Goal: Task Accomplishment & Management: Use online tool/utility

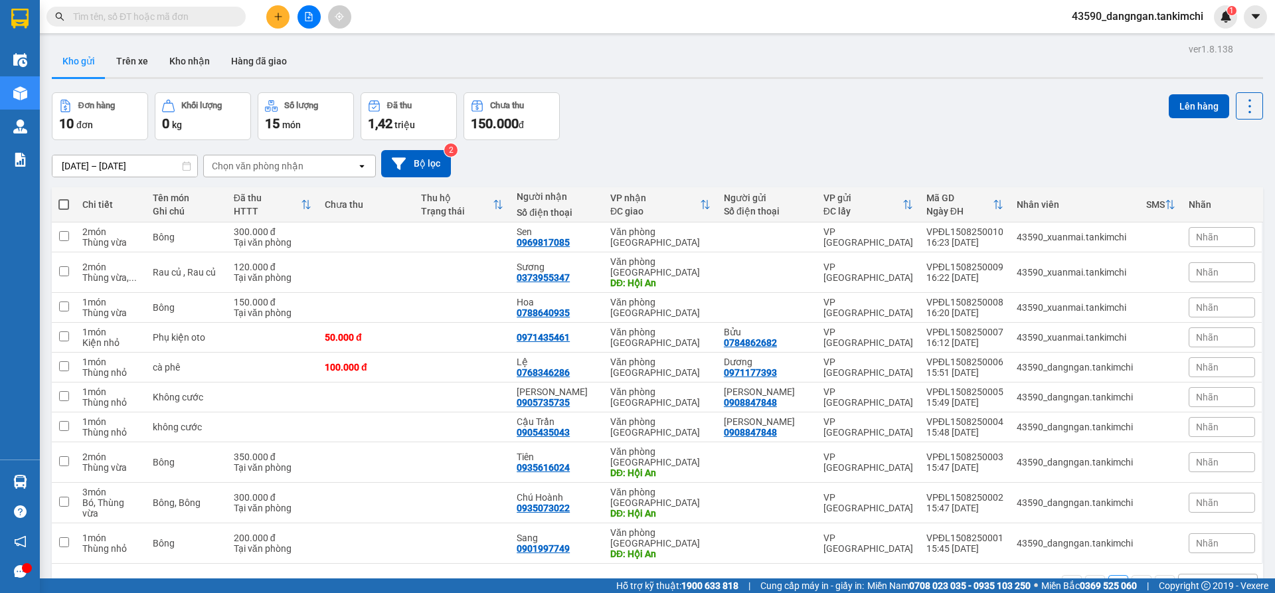
click at [311, 205] on icon at bounding box center [306, 204] width 11 height 11
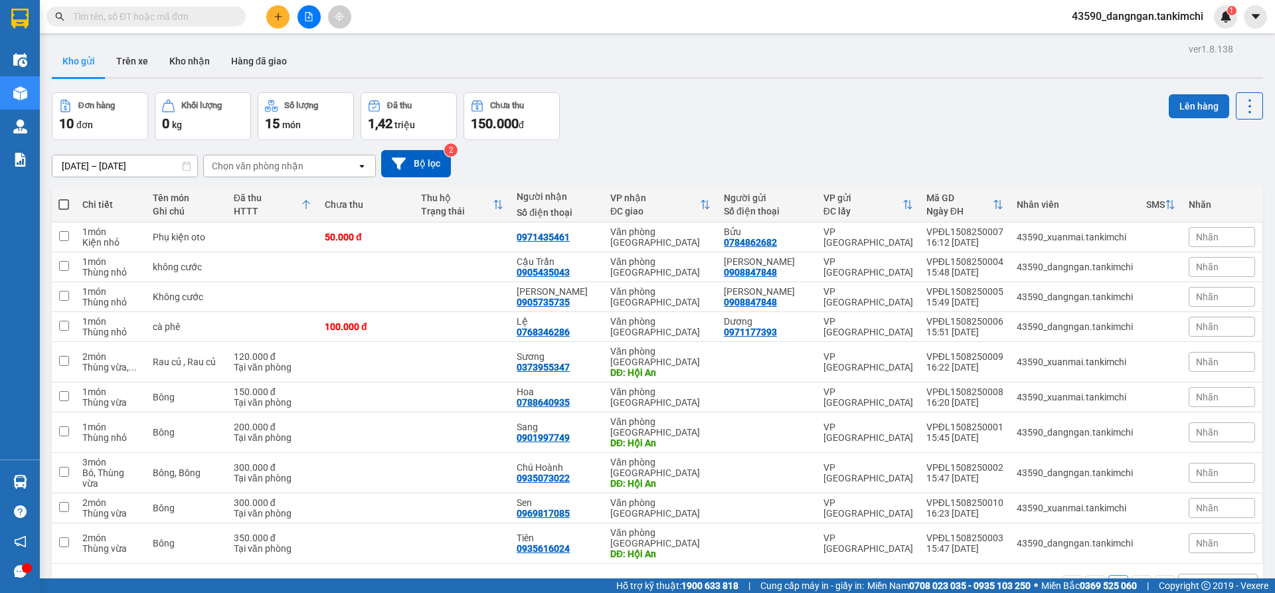
click at [1180, 103] on button "Lên hàng" at bounding box center [1199, 106] width 60 height 24
click at [62, 205] on span at bounding box center [63, 204] width 11 height 11
click at [64, 198] on input "checkbox" at bounding box center [64, 198] width 0 height 0
checkbox input "true"
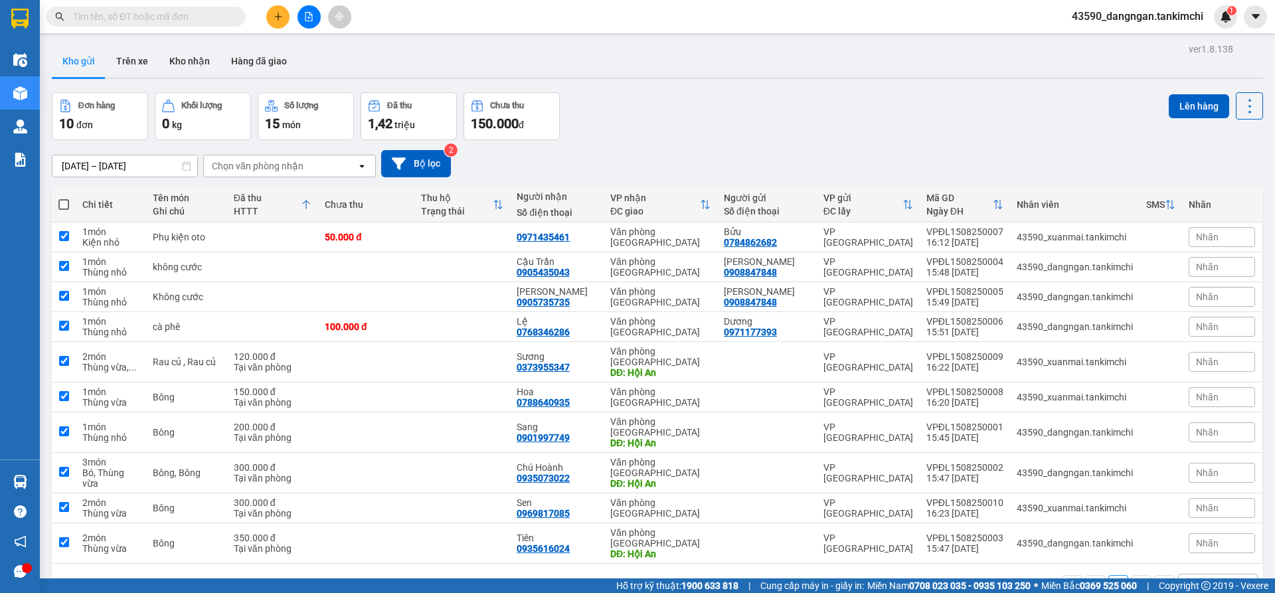
checkbox input "true"
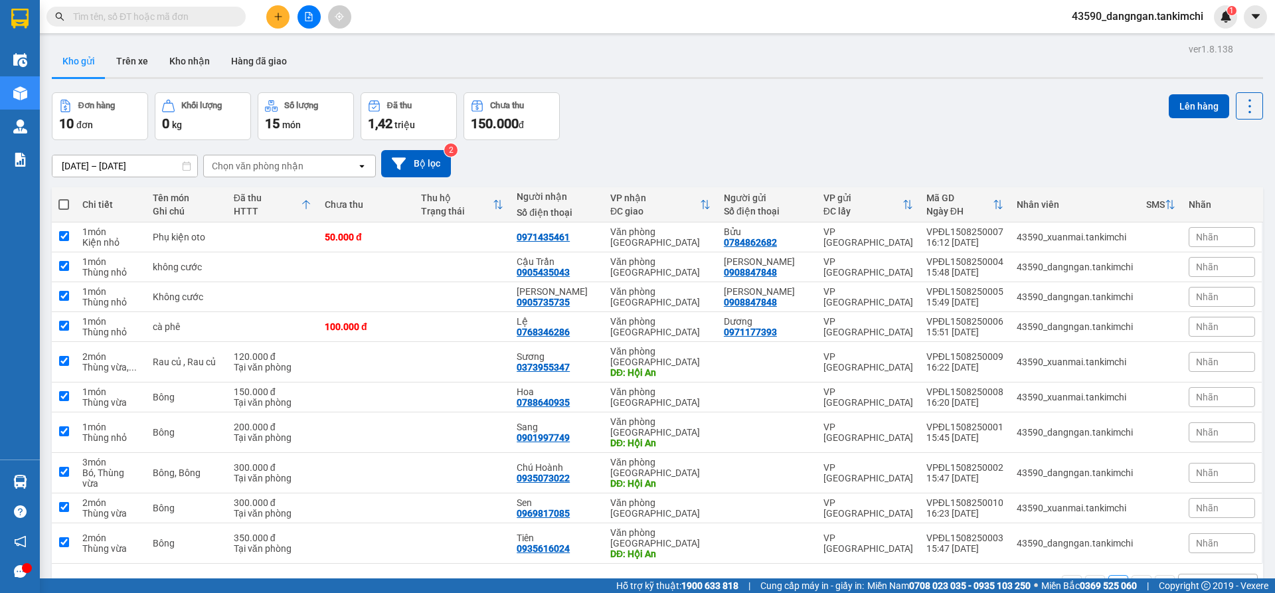
checkbox input "true"
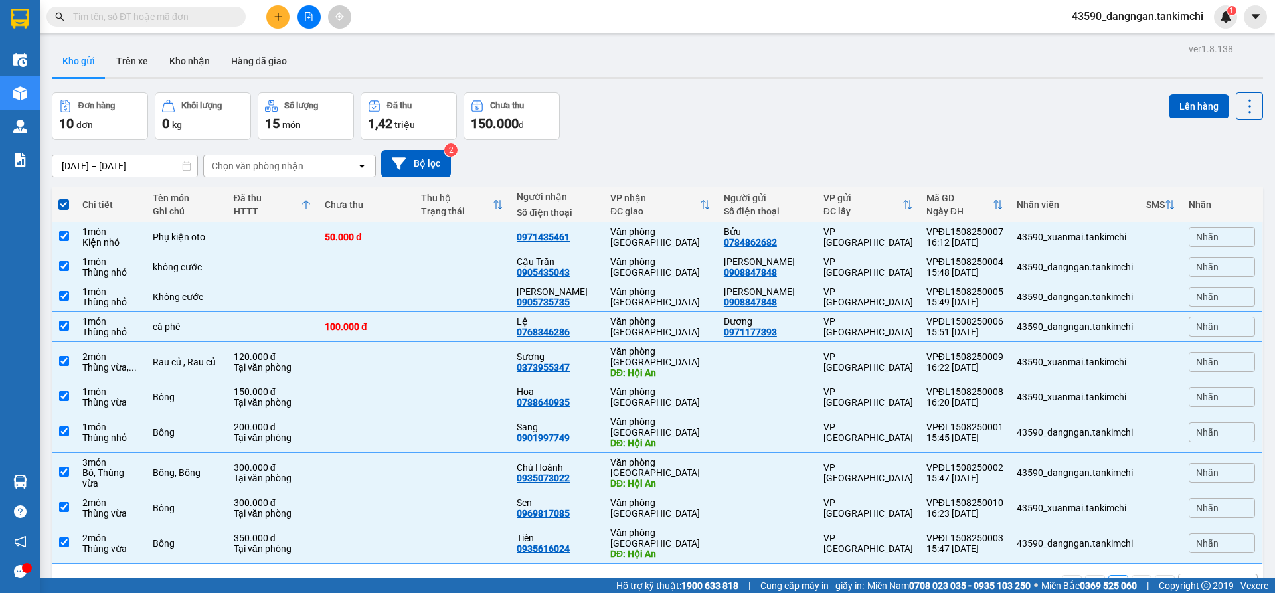
click at [62, 205] on span at bounding box center [63, 204] width 11 height 11
click at [64, 198] on input "checkbox" at bounding box center [64, 198] width 0 height 0
checkbox input "false"
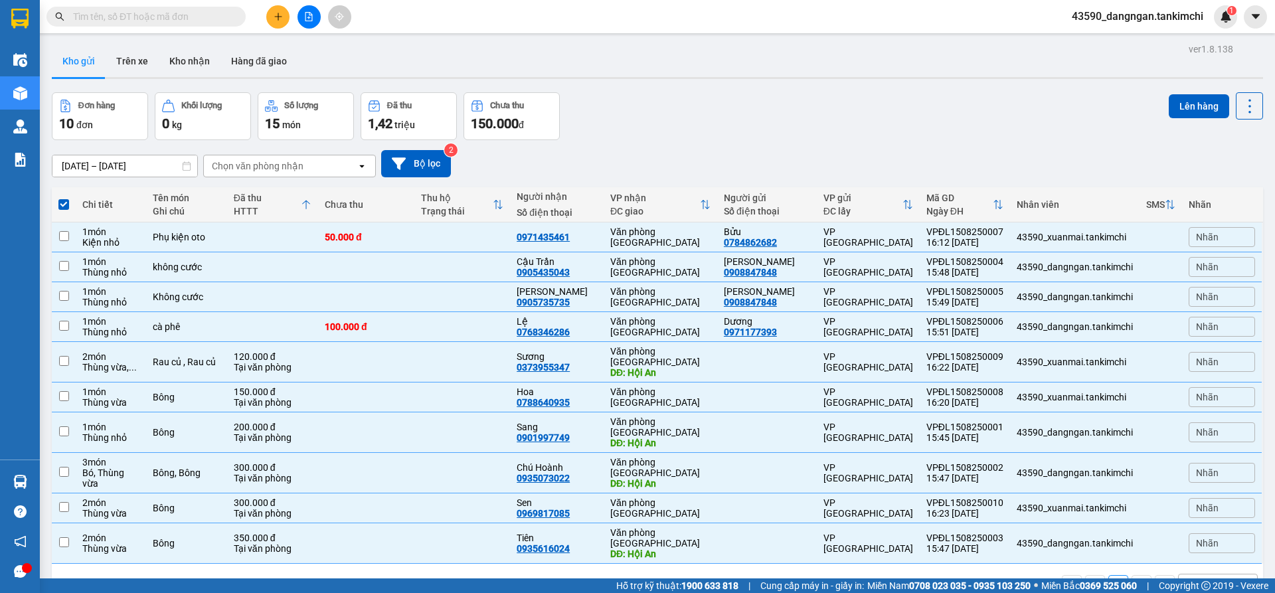
checkbox input "false"
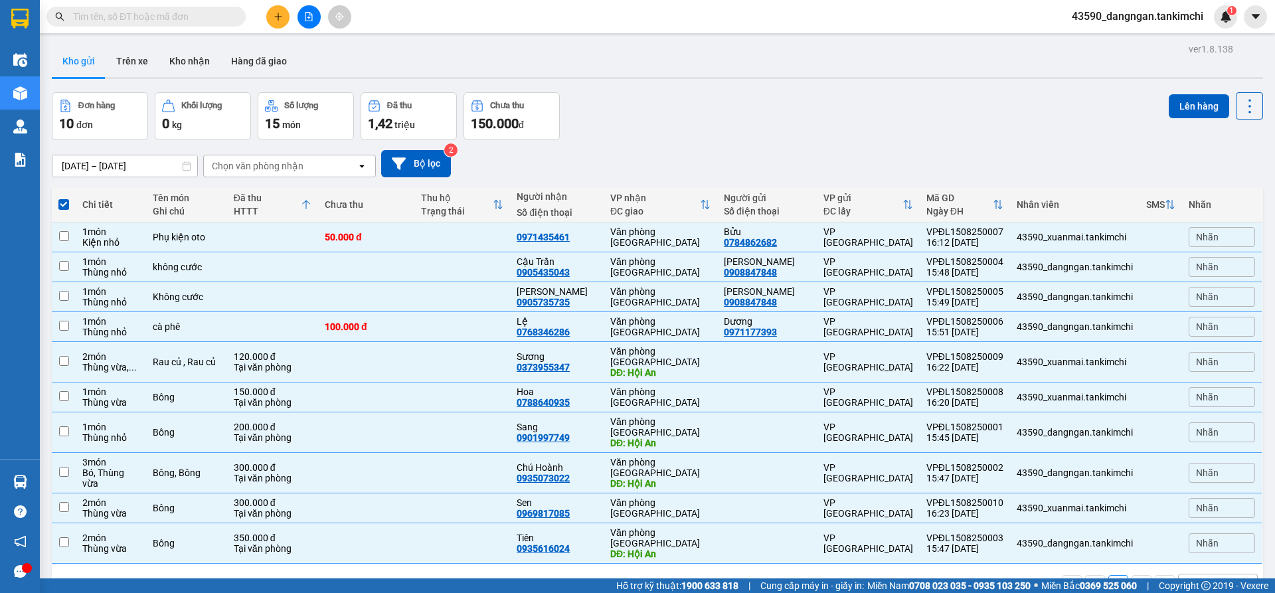
checkbox input "false"
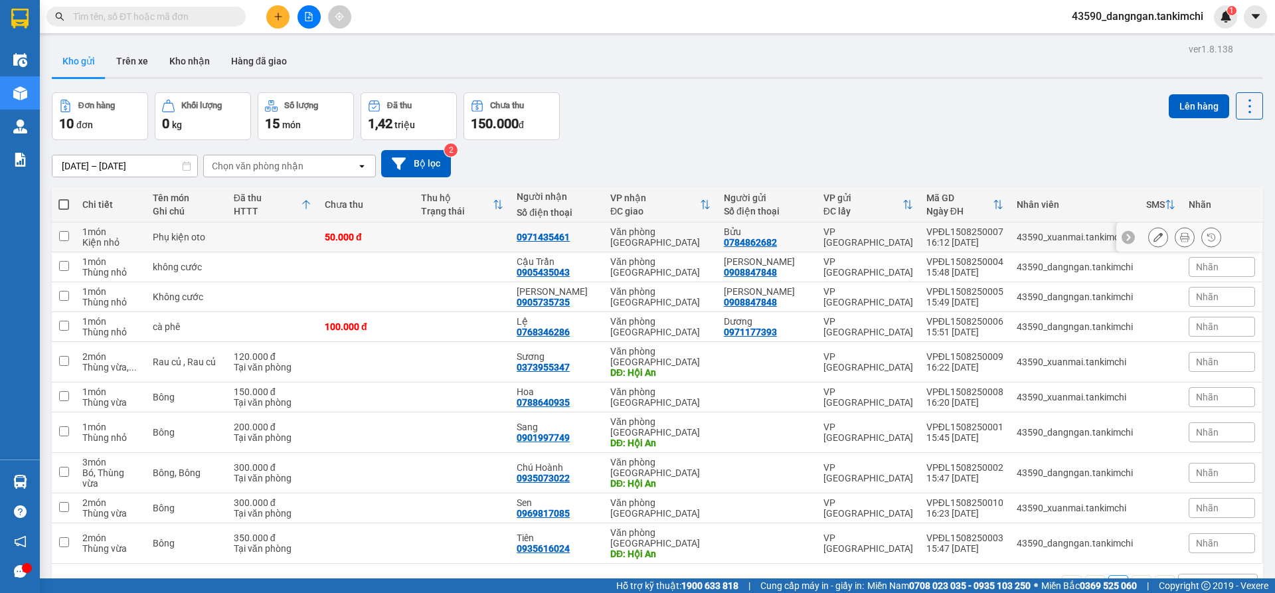
click at [67, 237] on input "checkbox" at bounding box center [64, 236] width 10 height 10
checkbox input "true"
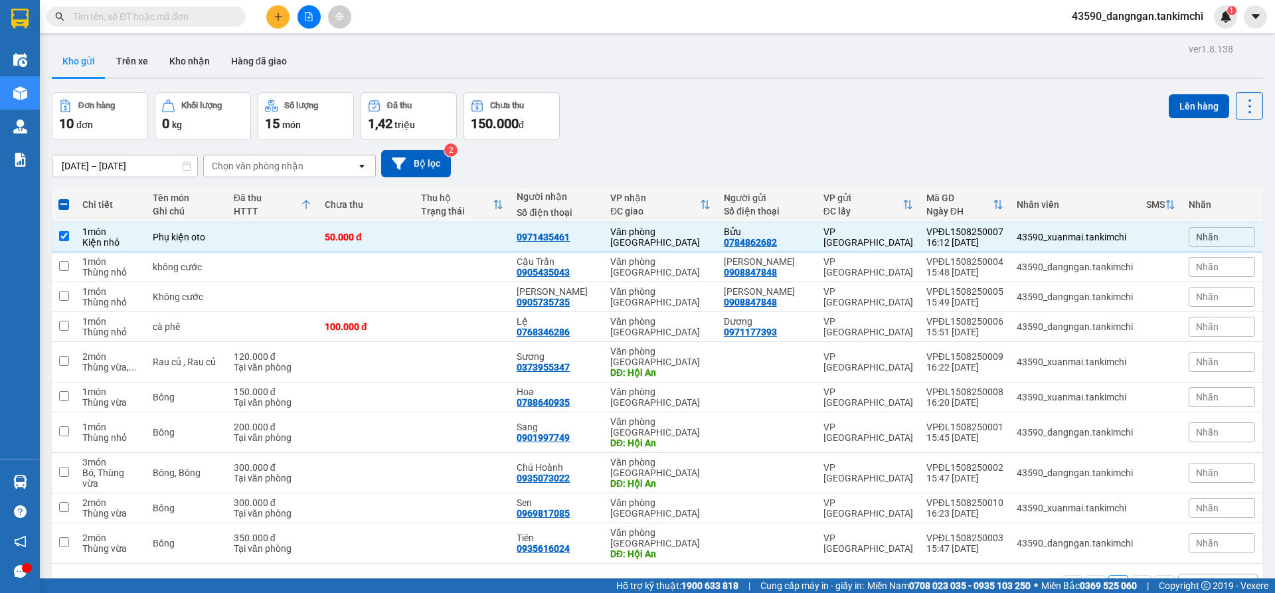
click at [68, 209] on span at bounding box center [63, 204] width 11 height 11
click at [64, 198] on input "checkbox" at bounding box center [64, 198] width 0 height 0
checkbox input "true"
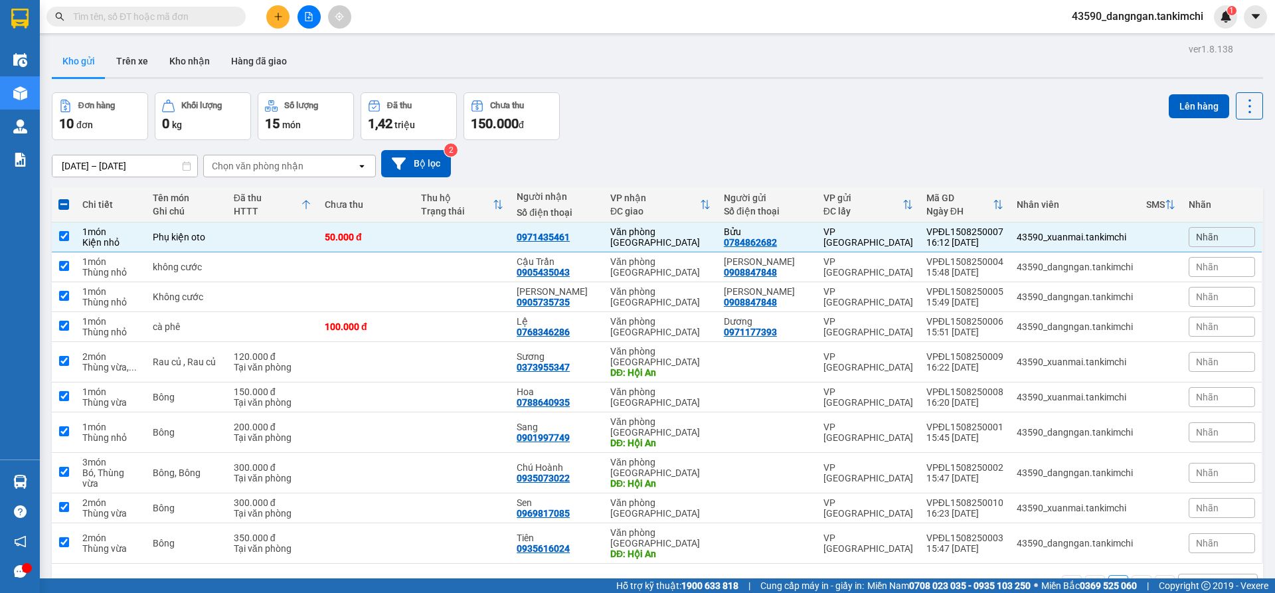
checkbox input "true"
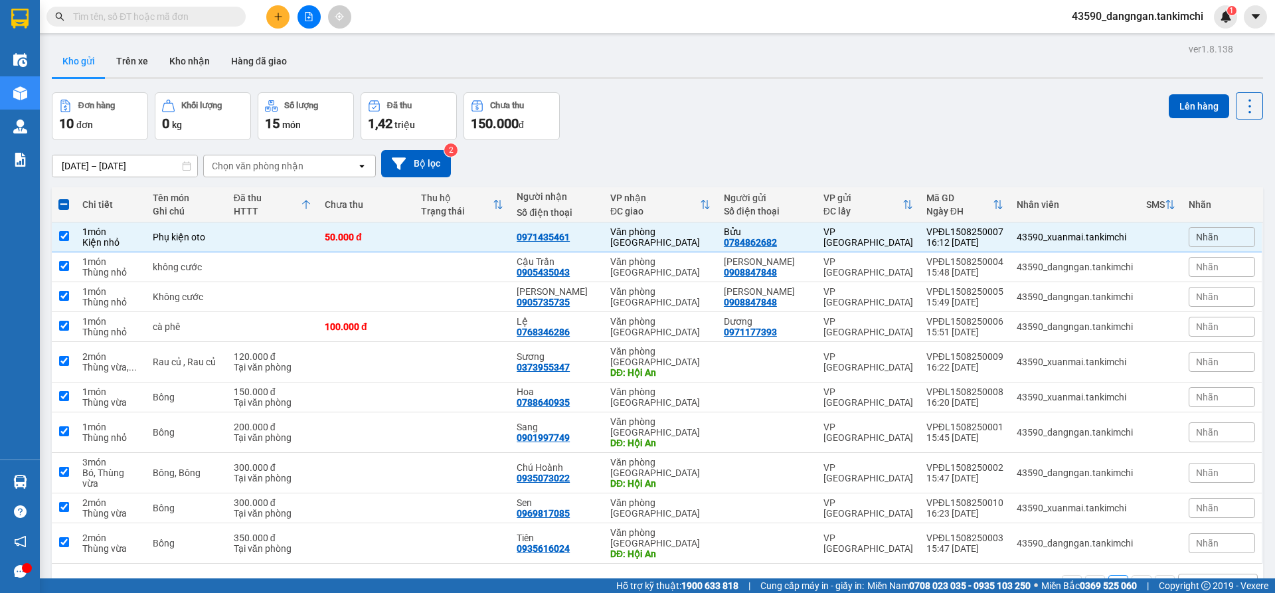
checkbox input "true"
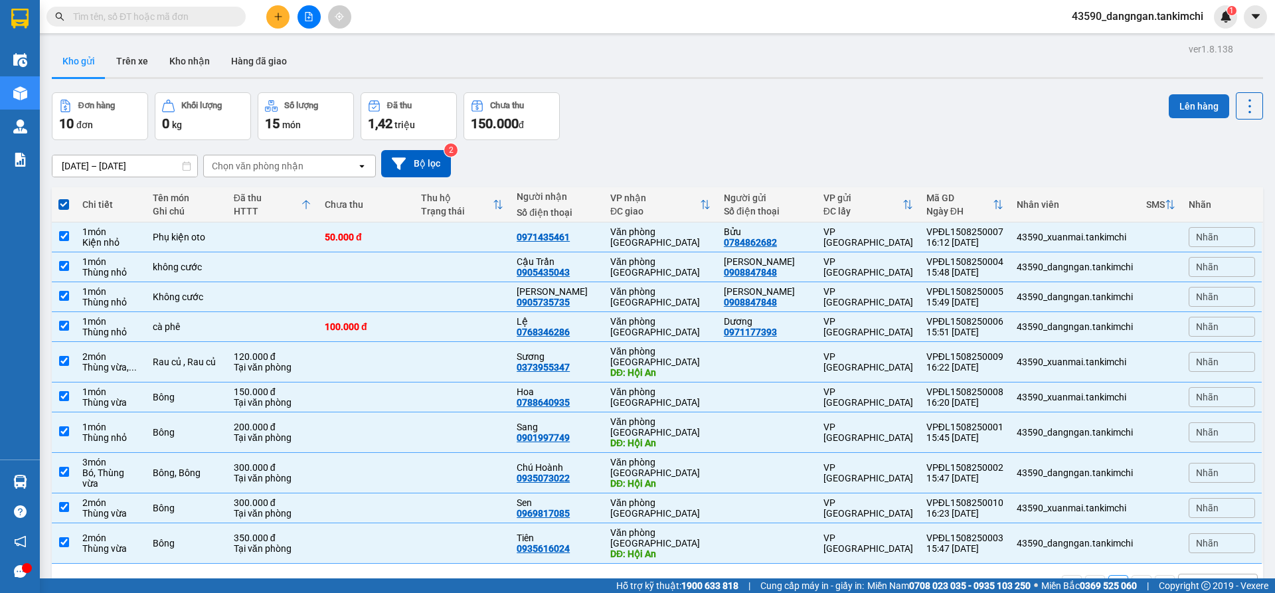
click at [1203, 102] on button "Lên hàng" at bounding box center [1199, 106] width 60 height 24
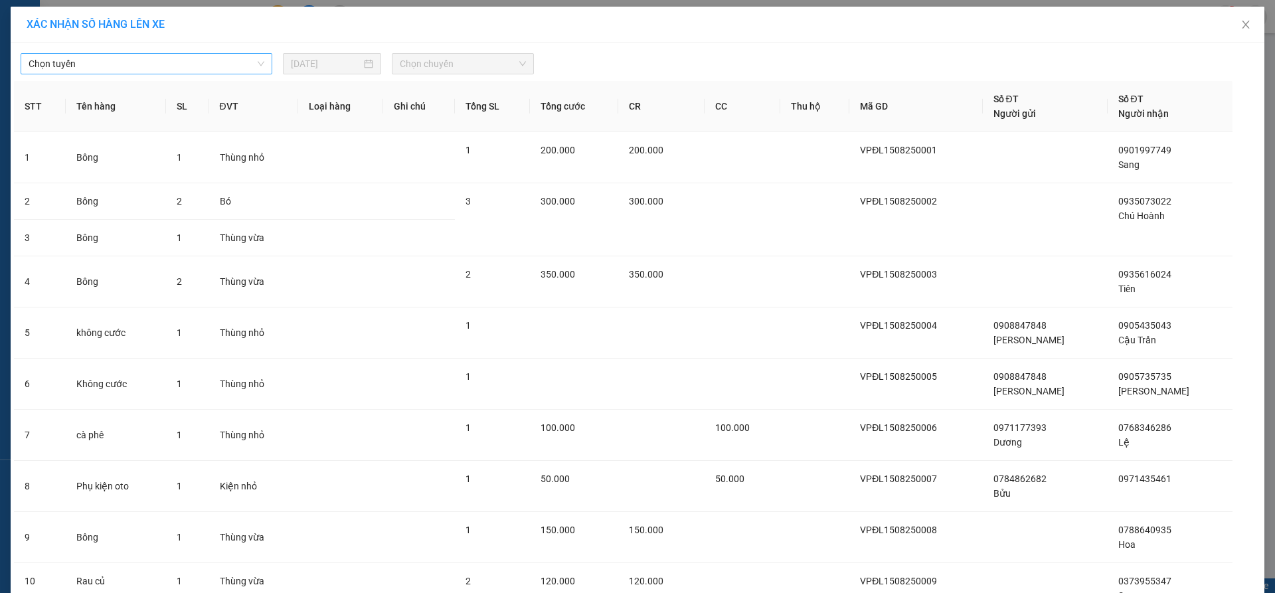
click at [221, 58] on span "Chọn tuyến" at bounding box center [147, 64] width 236 height 20
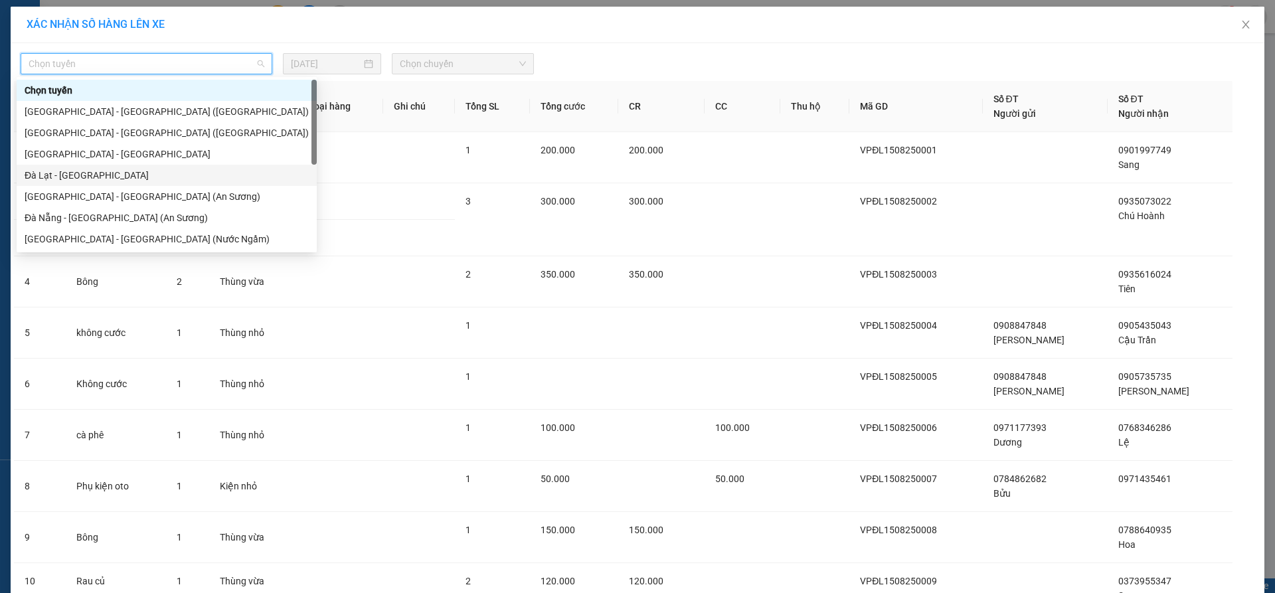
click at [115, 175] on div "Đà Lạt - [GEOGRAPHIC_DATA]" at bounding box center [167, 175] width 284 height 15
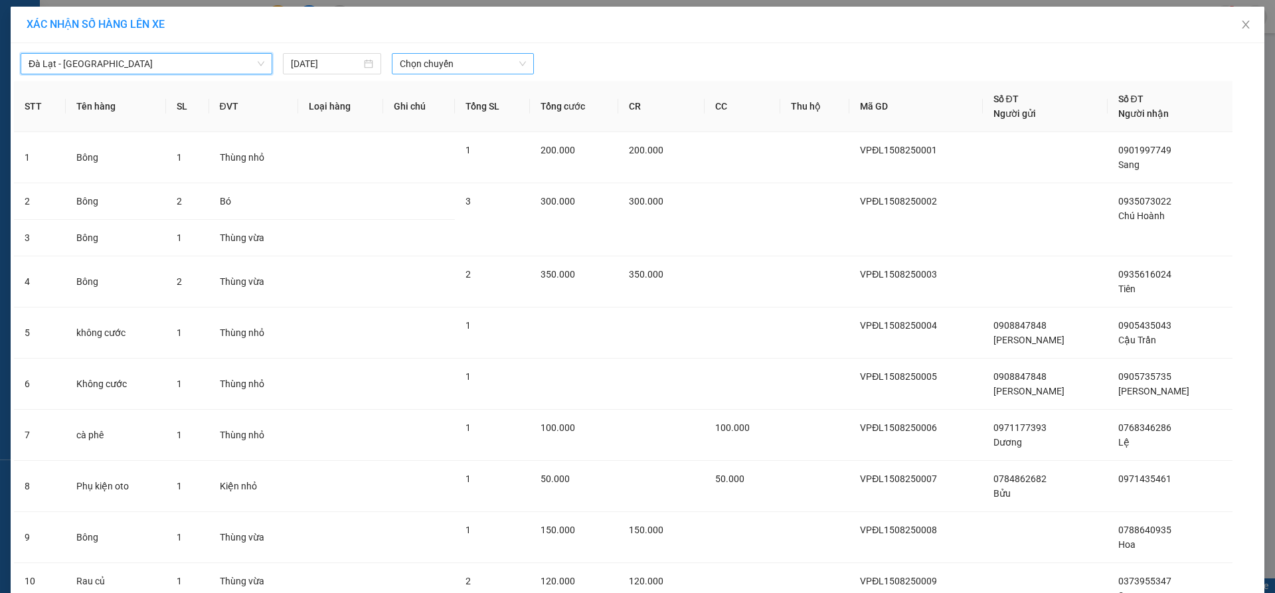
click at [418, 68] on span "Chọn chuyến" at bounding box center [463, 64] width 126 height 20
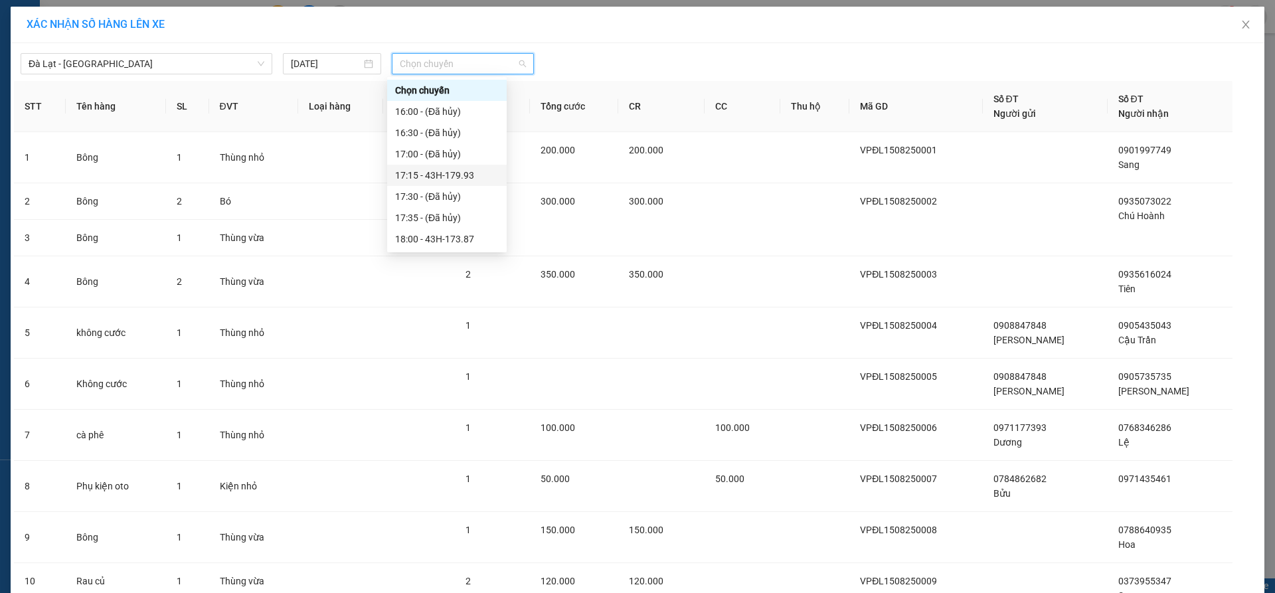
click at [457, 177] on div "17:15 - 43H-179.93" at bounding box center [447, 175] width 104 height 15
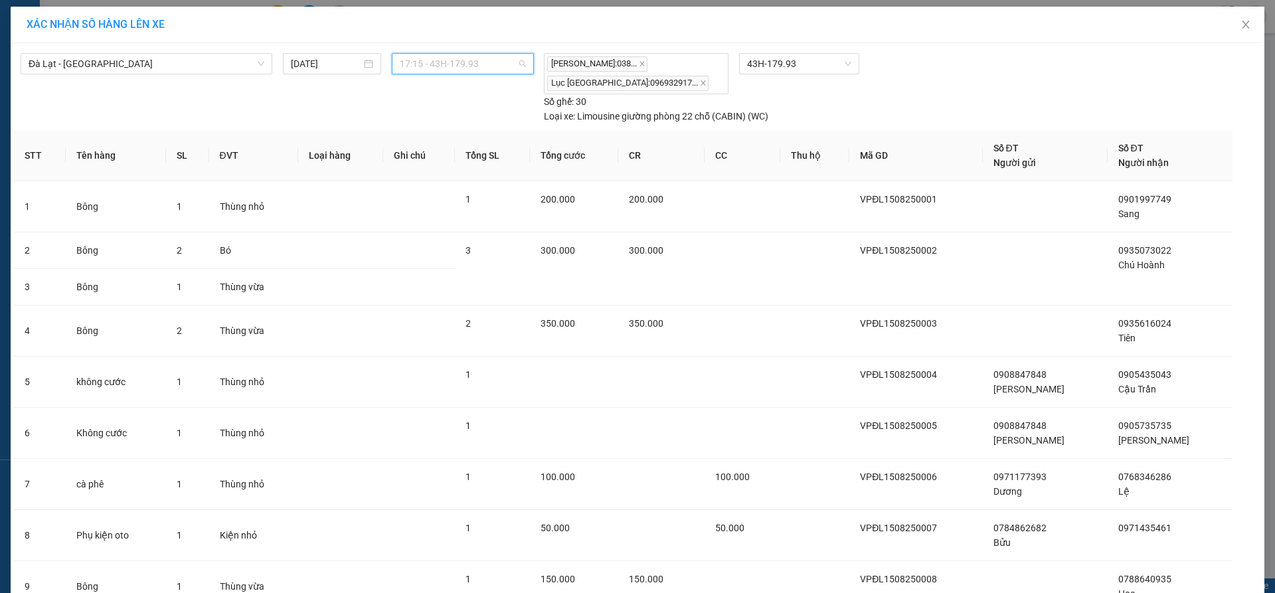
click at [466, 59] on span "17:15 - 43H-179.93" at bounding box center [463, 64] width 126 height 20
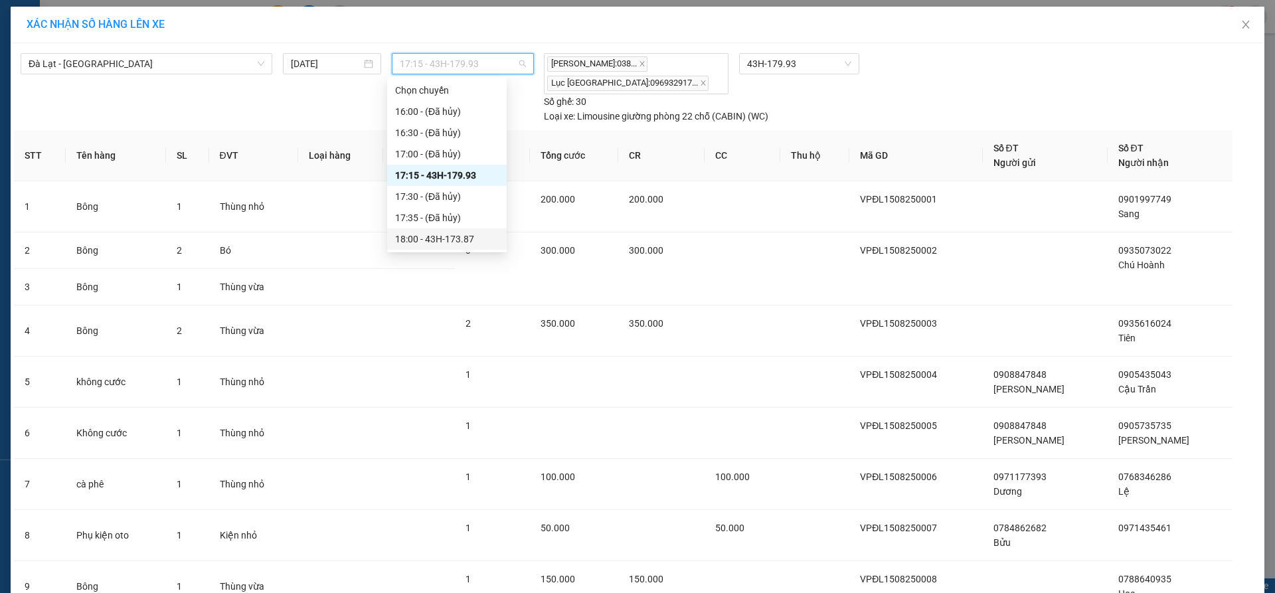
click at [484, 232] on div "18:00 - 43H-173.87" at bounding box center [447, 239] width 104 height 15
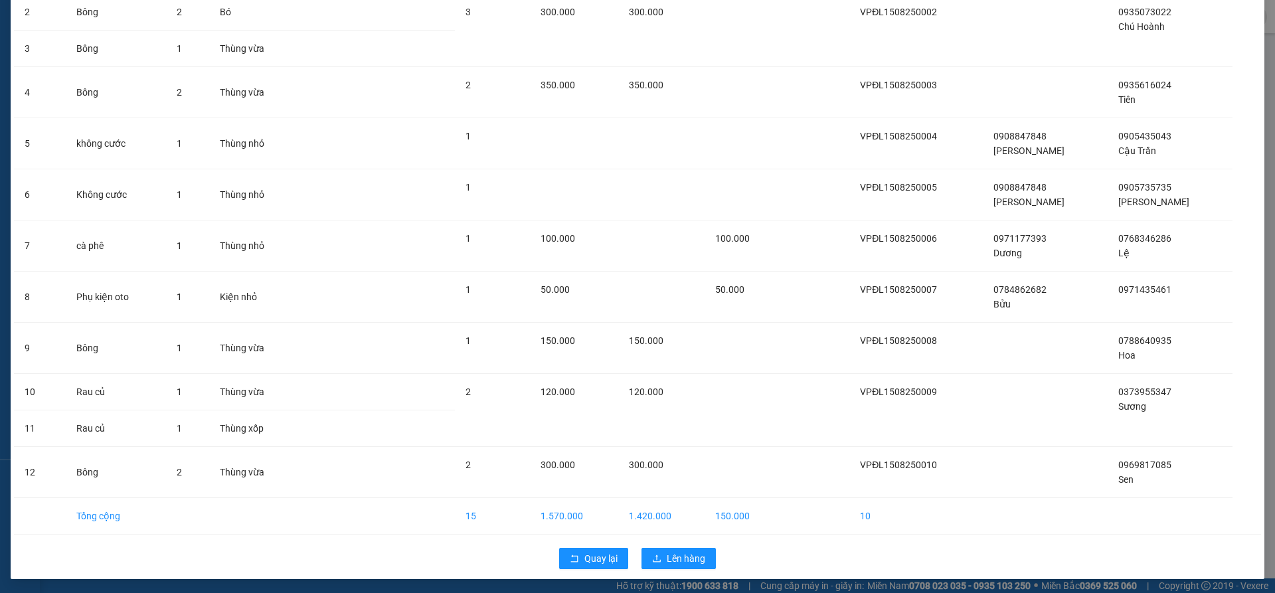
scroll to position [240, 0]
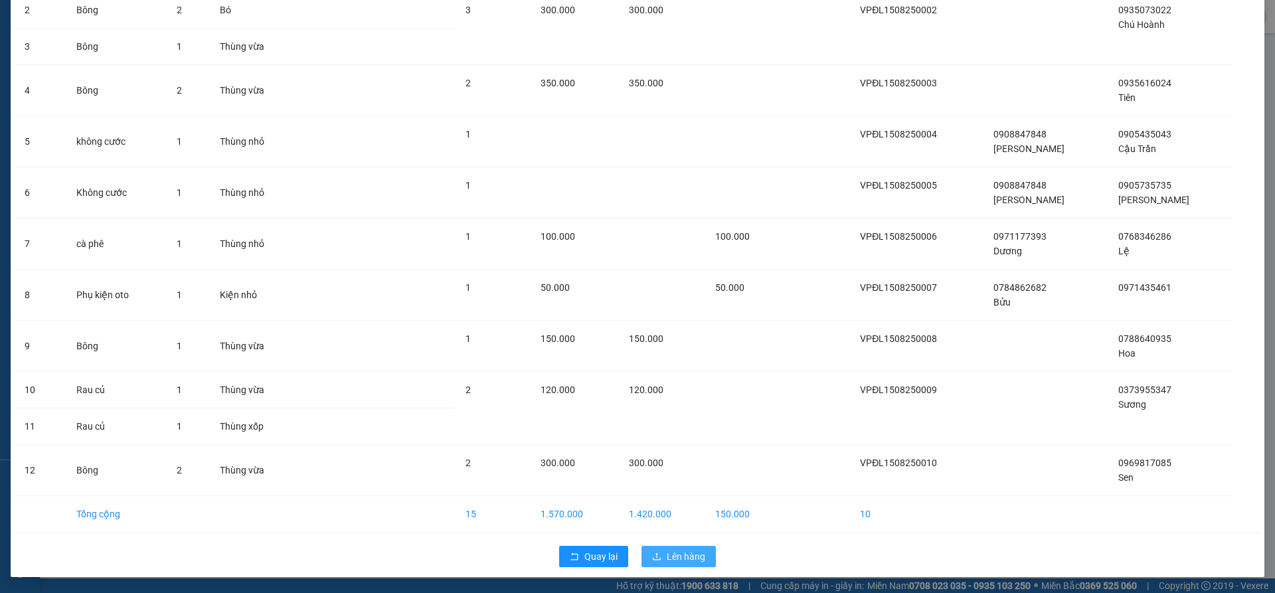
click at [683, 558] on span "Lên hàng" at bounding box center [686, 556] width 39 height 15
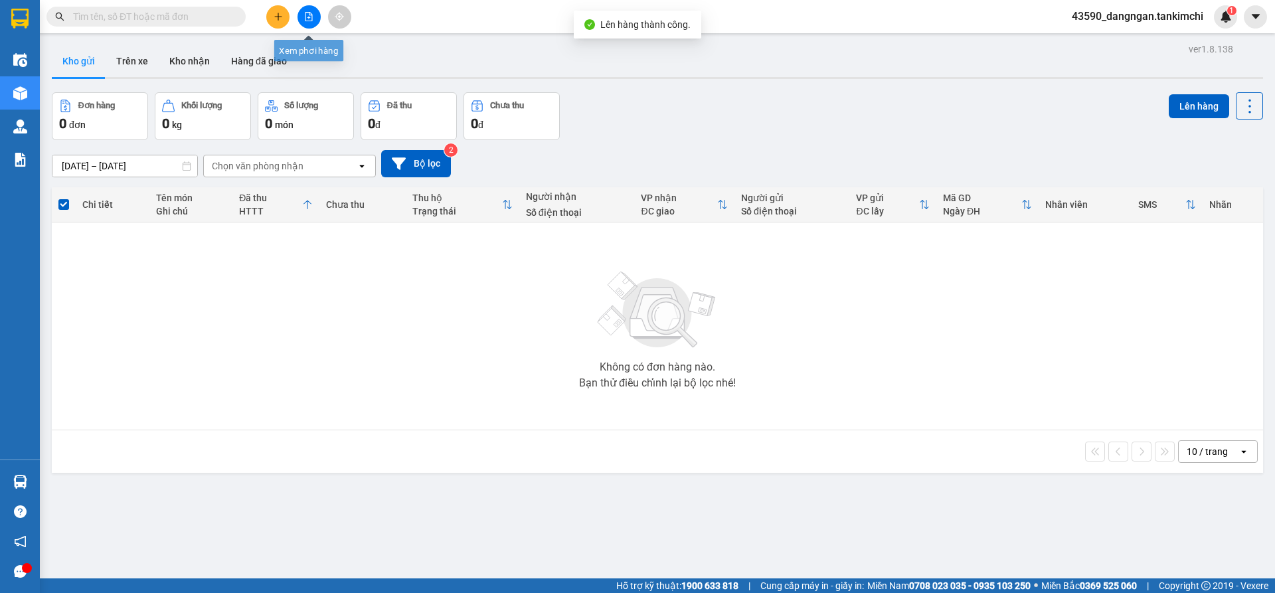
click at [311, 6] on button at bounding box center [308, 16] width 23 height 23
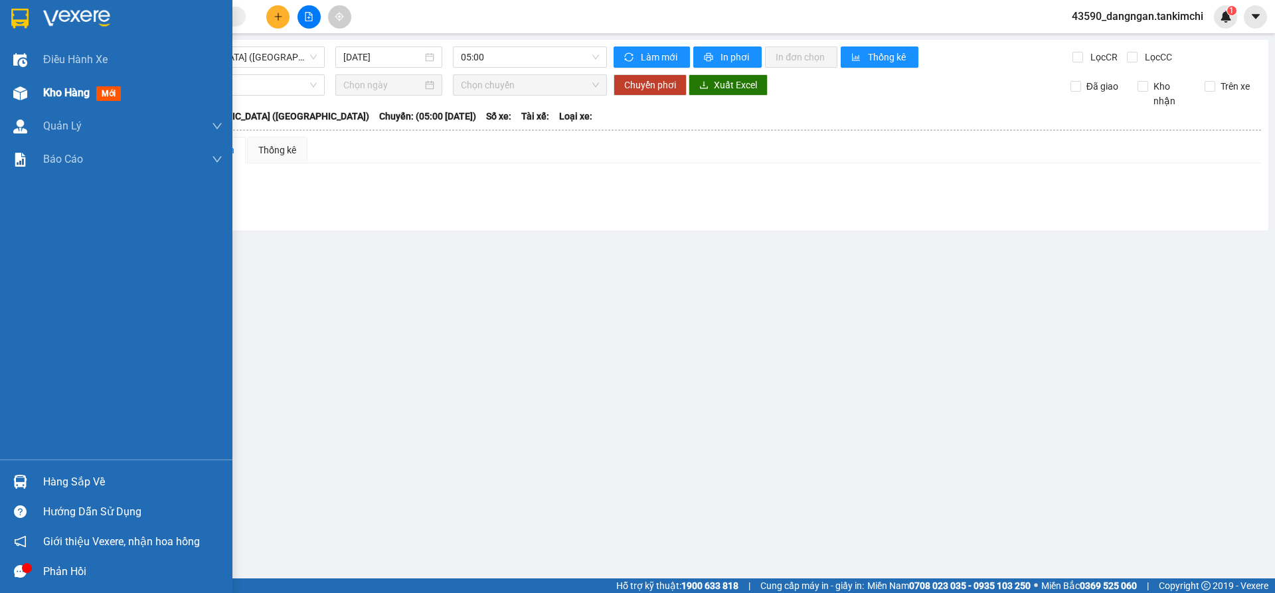
click at [61, 93] on span "Kho hàng" at bounding box center [66, 92] width 46 height 13
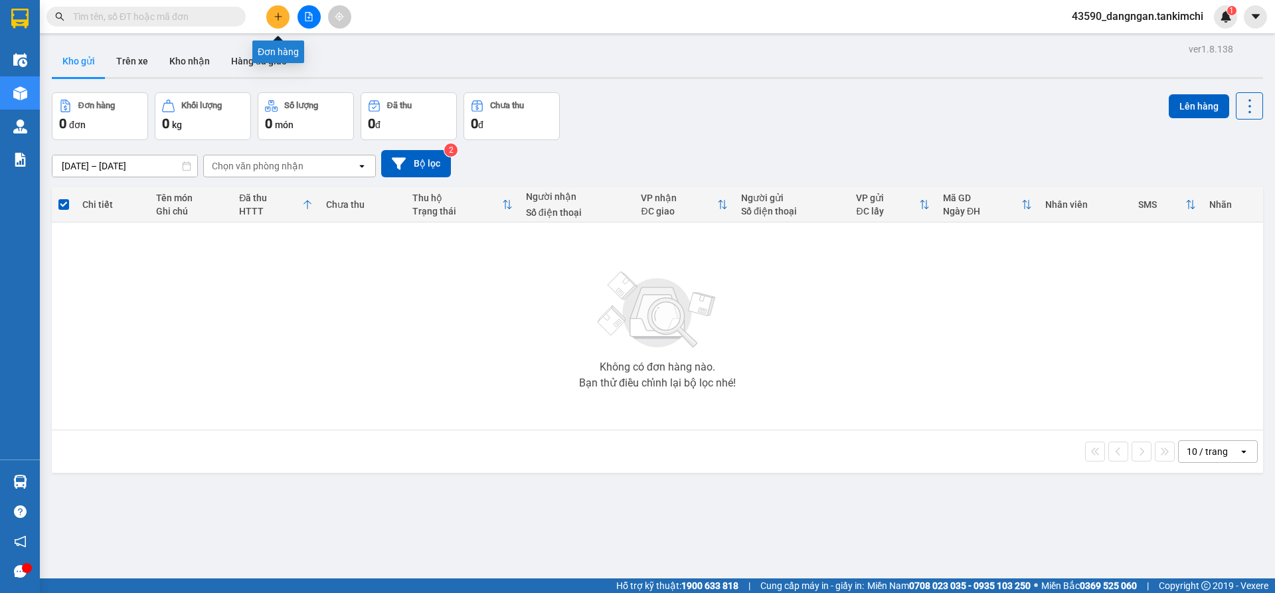
click at [307, 13] on icon "file-add" at bounding box center [308, 16] width 7 height 9
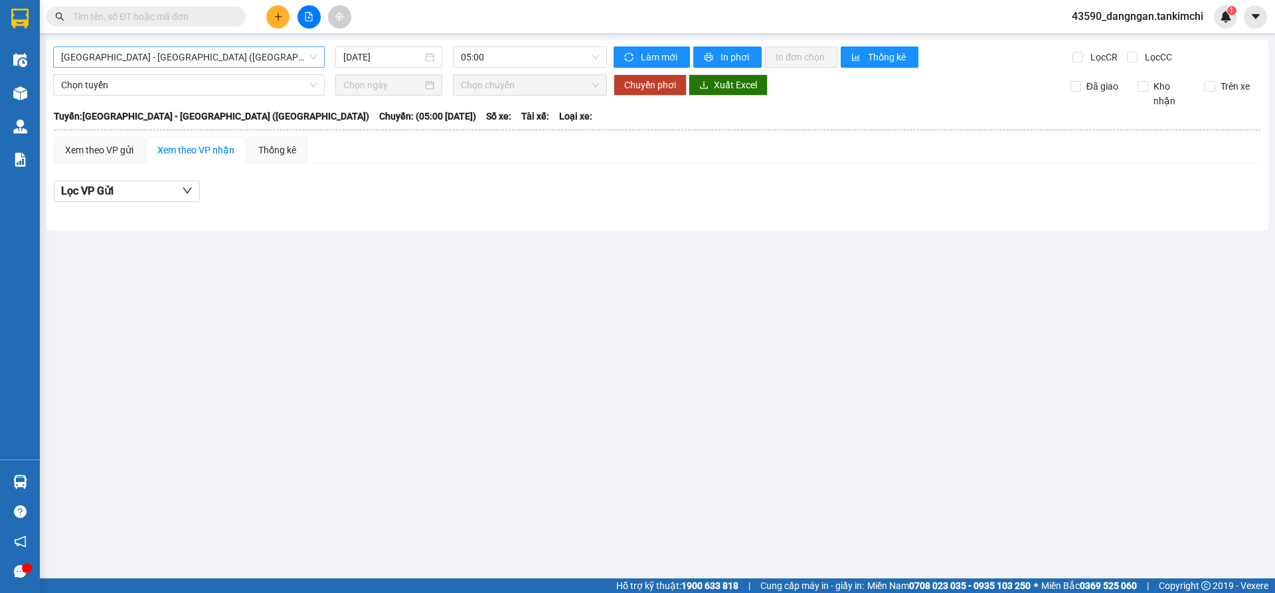
click at [242, 59] on span "[GEOGRAPHIC_DATA] - [GEOGRAPHIC_DATA] ([GEOGRAPHIC_DATA])" at bounding box center [189, 57] width 256 height 20
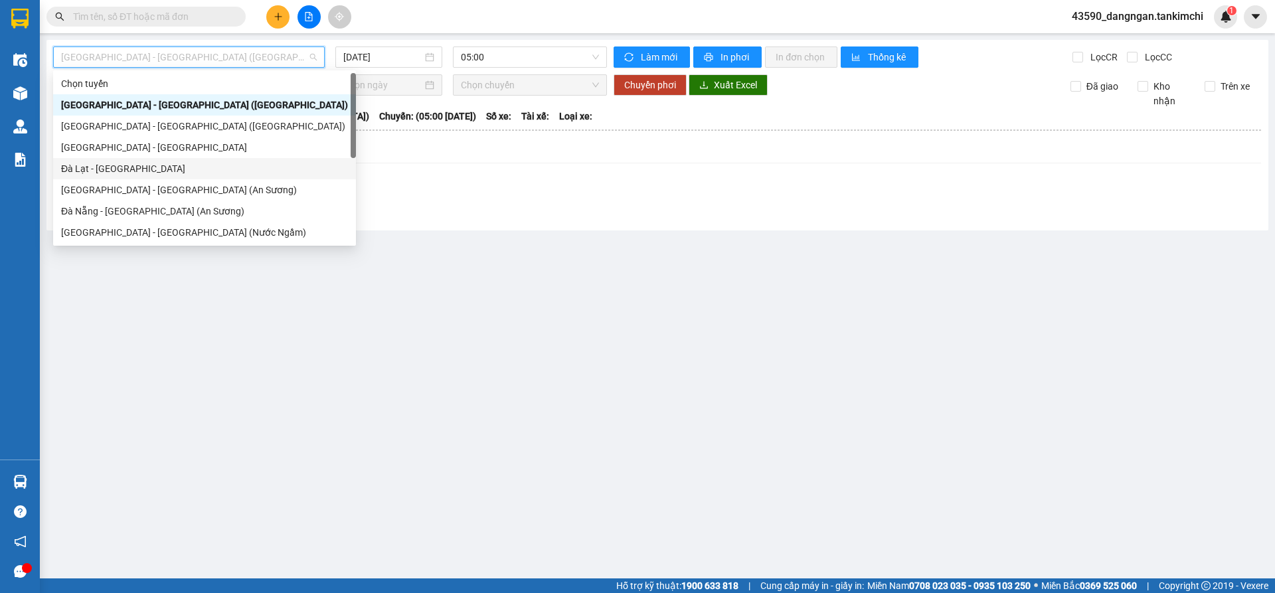
click at [209, 171] on div "Đà Lạt - [GEOGRAPHIC_DATA]" at bounding box center [204, 168] width 287 height 15
type input "[DATE]"
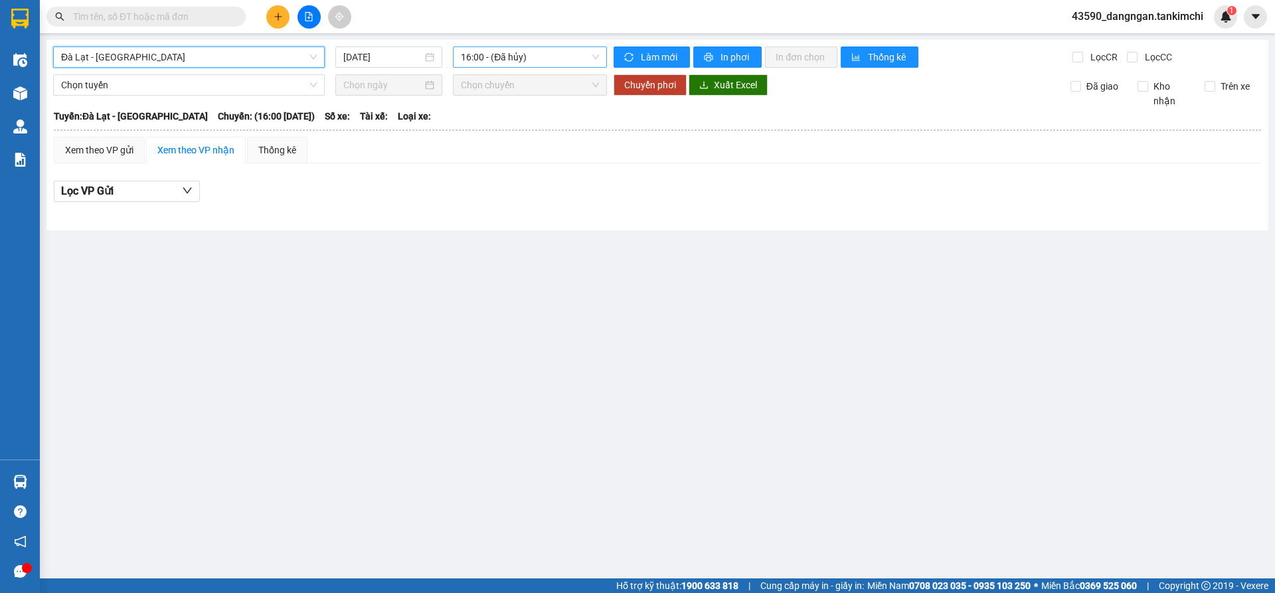
click at [463, 48] on span "16:00 - (Đã hủy)" at bounding box center [530, 57] width 138 height 20
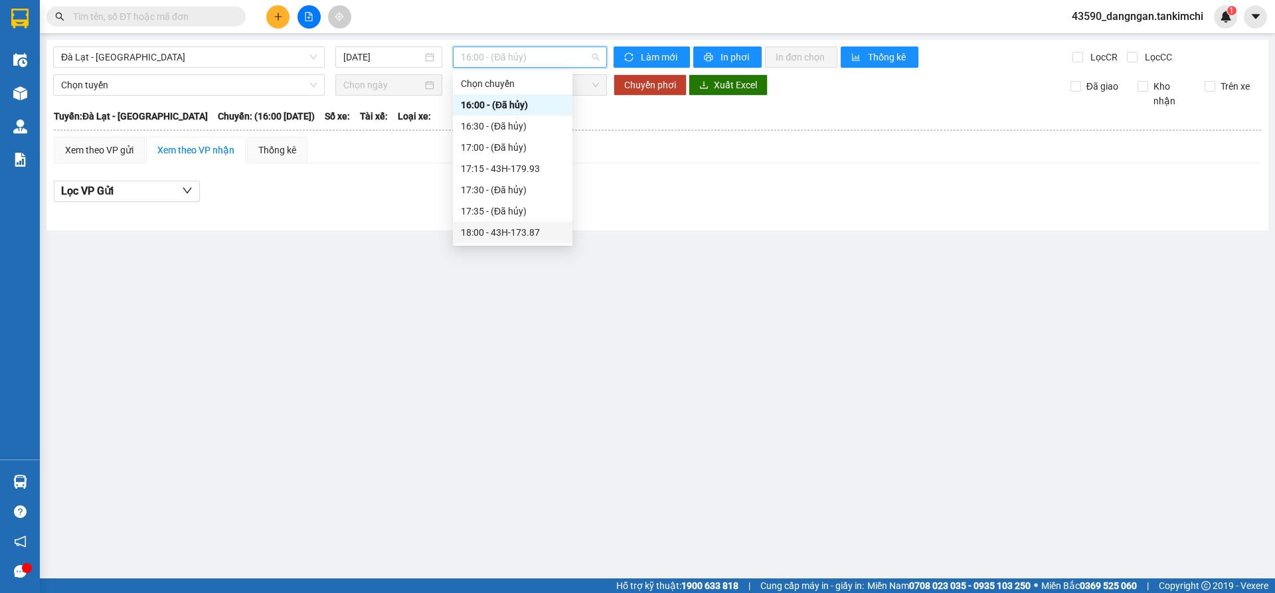
click at [513, 237] on div "18:00 - 43H-173.87" at bounding box center [513, 232] width 104 height 15
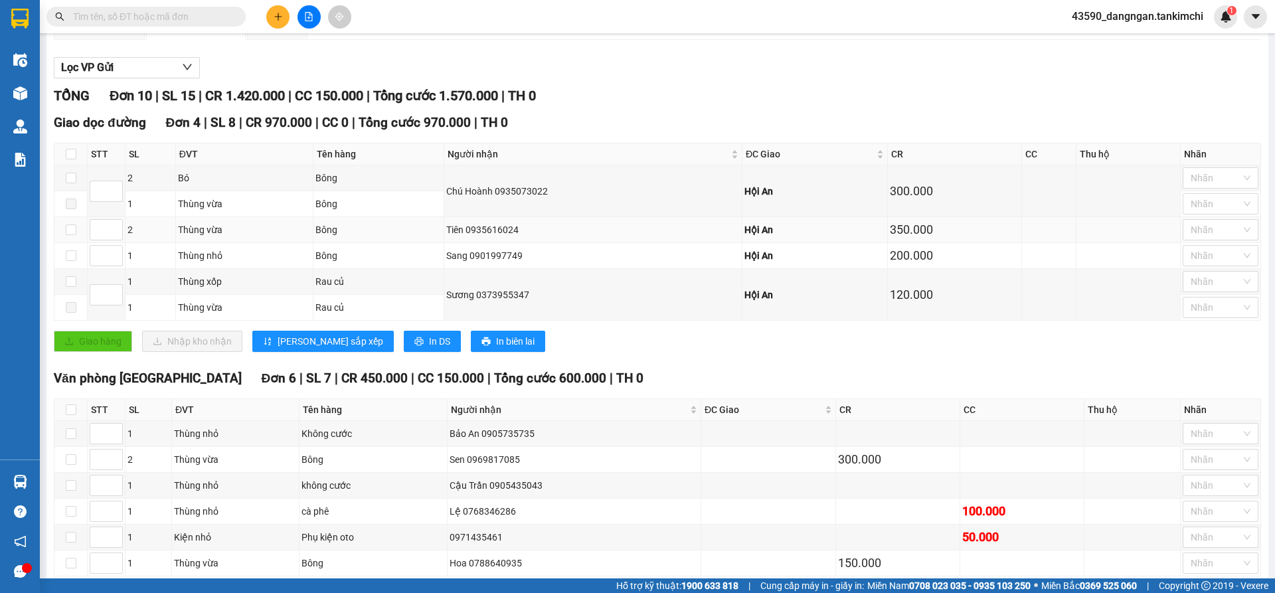
scroll to position [190, 0]
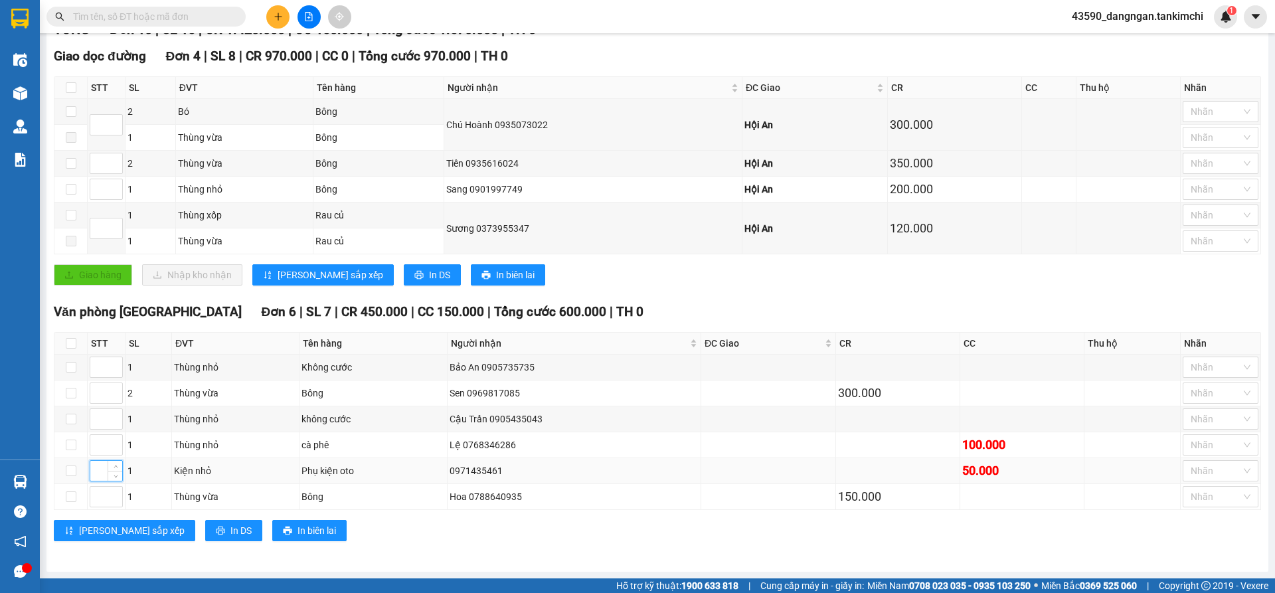
click at [106, 469] on input at bounding box center [106, 471] width 32 height 20
type input "1"
click at [108, 442] on span "Increase Value" at bounding box center [115, 441] width 15 height 12
type input "1"
type input "2"
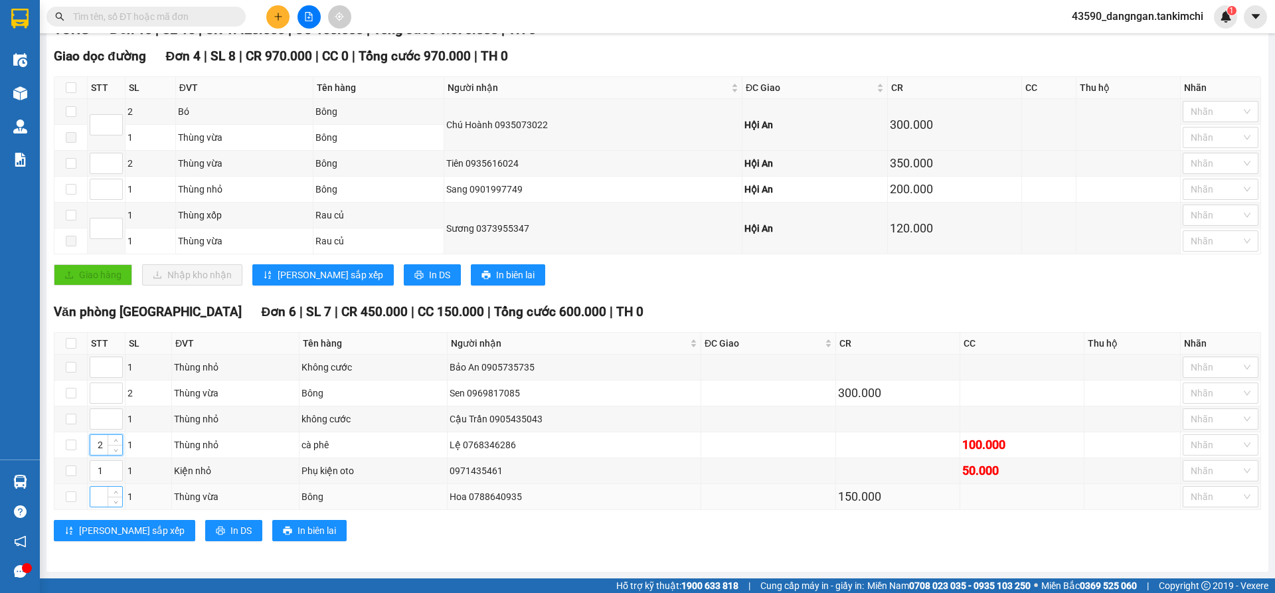
click at [102, 493] on input at bounding box center [106, 497] width 32 height 20
type input "3"
click at [98, 395] on input at bounding box center [106, 393] width 32 height 20
type input "4"
click at [100, 368] on input at bounding box center [106, 367] width 32 height 20
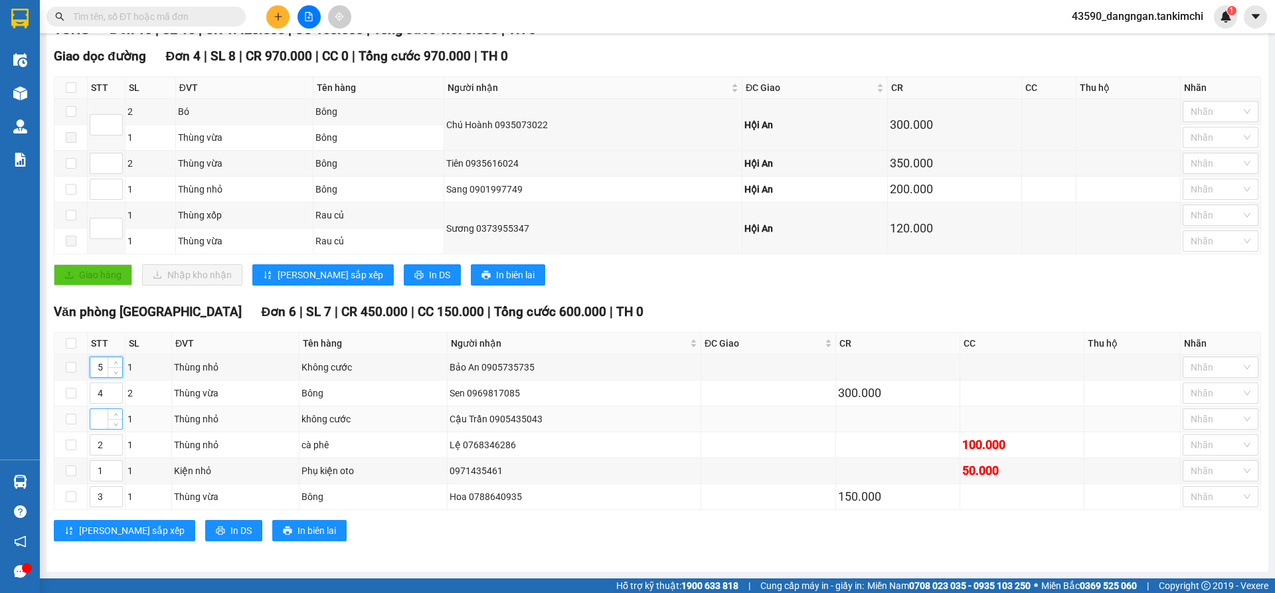
type input "5"
click at [100, 422] on input at bounding box center [106, 419] width 32 height 20
type input "6"
click at [94, 527] on span "[PERSON_NAME] sắp xếp" at bounding box center [132, 530] width 106 height 15
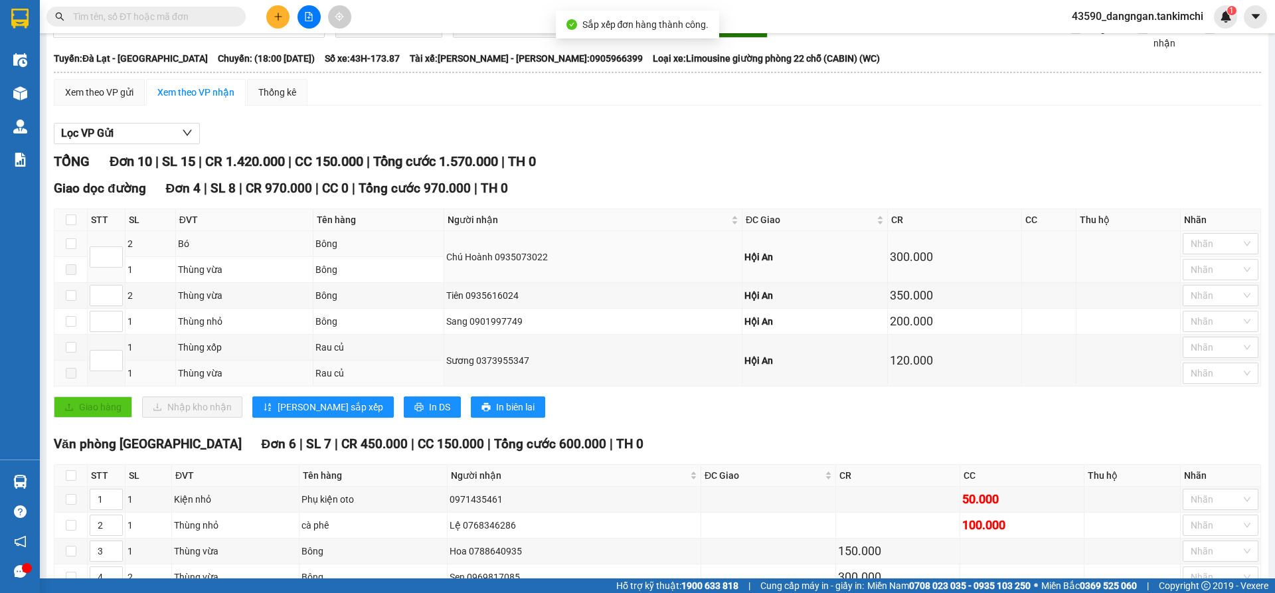
scroll to position [57, 0]
click at [103, 254] on input at bounding box center [106, 258] width 32 height 20
click at [106, 366] on input at bounding box center [106, 361] width 32 height 20
type input "1"
click at [108, 319] on span "Increase Value" at bounding box center [115, 318] width 15 height 12
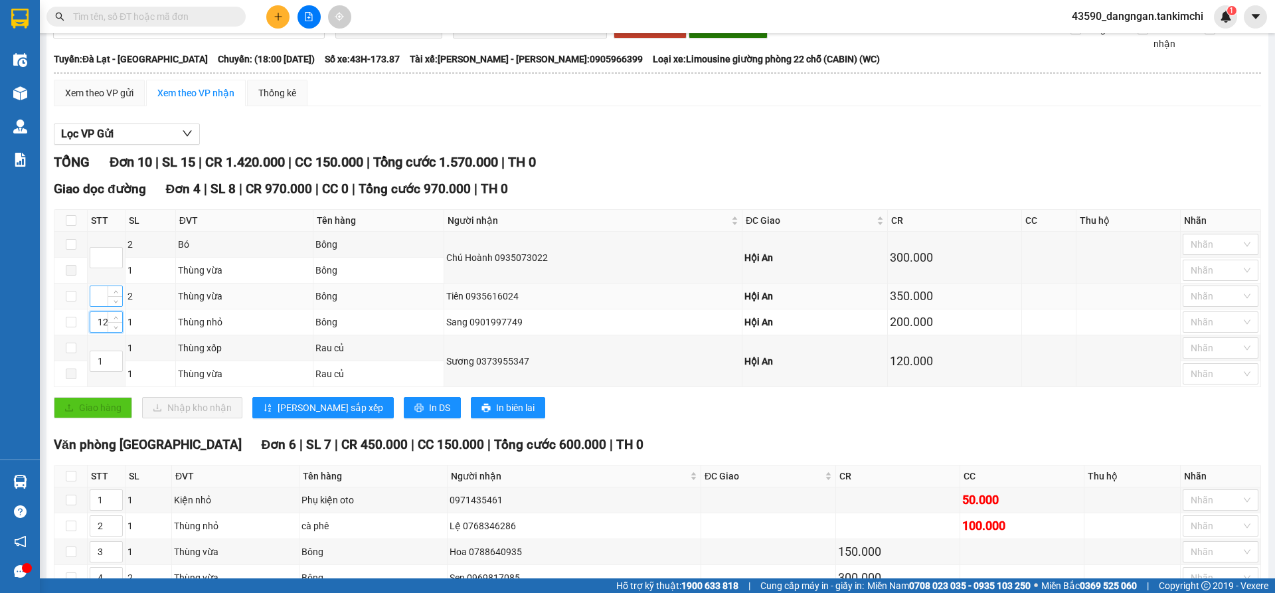
type input "4"
click at [102, 297] on input at bounding box center [106, 296] width 32 height 20
click at [105, 328] on input "4" at bounding box center [106, 322] width 32 height 20
type input "2"
click at [104, 260] on input at bounding box center [106, 258] width 32 height 20
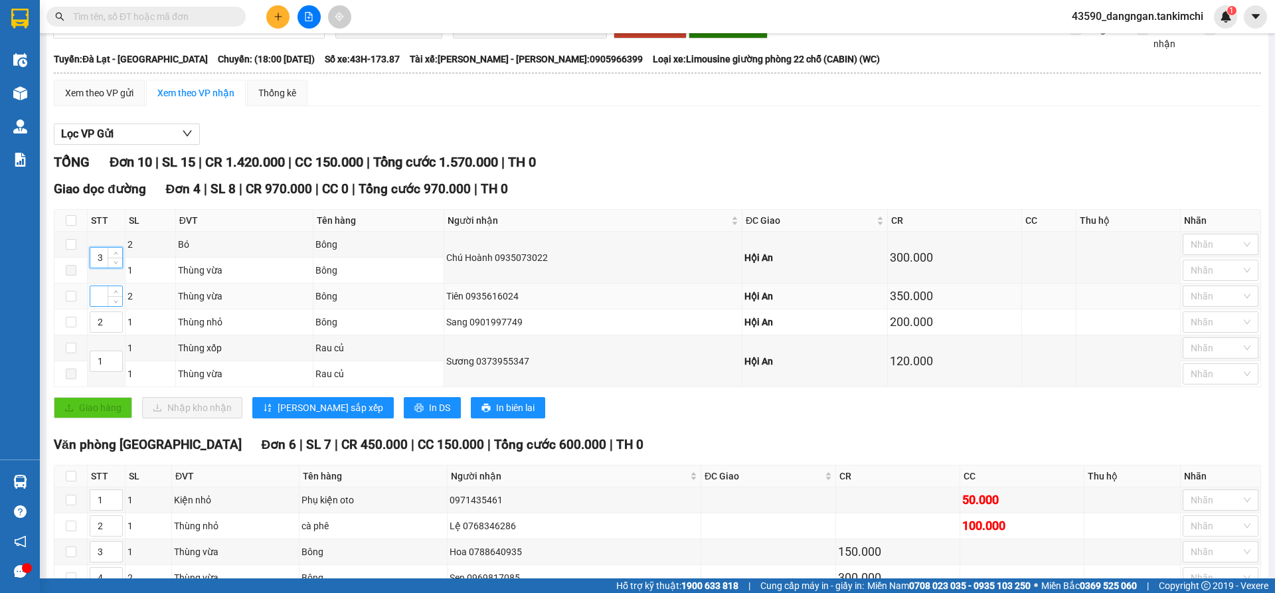
type input "3"
click at [96, 303] on input at bounding box center [106, 296] width 32 height 20
type input "4"
click at [299, 405] on span "[PERSON_NAME] sắp xếp" at bounding box center [331, 407] width 106 height 15
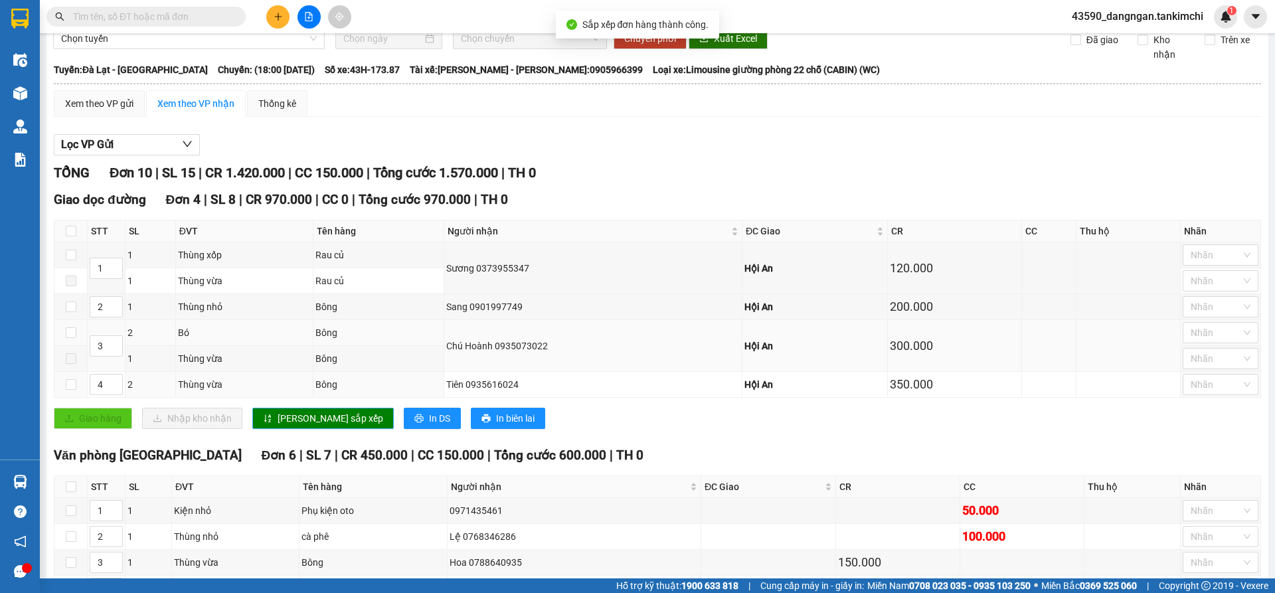
scroll to position [0, 0]
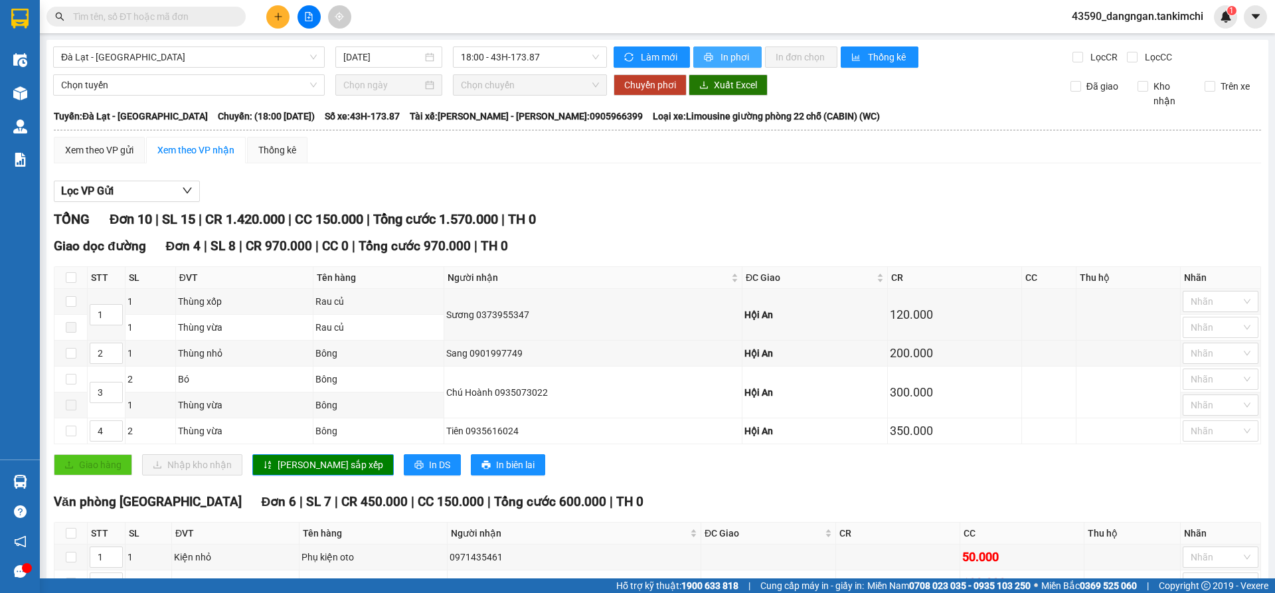
click at [723, 56] on span "In phơi" at bounding box center [735, 57] width 31 height 15
